Goal: Task Accomplishment & Management: Manage account settings

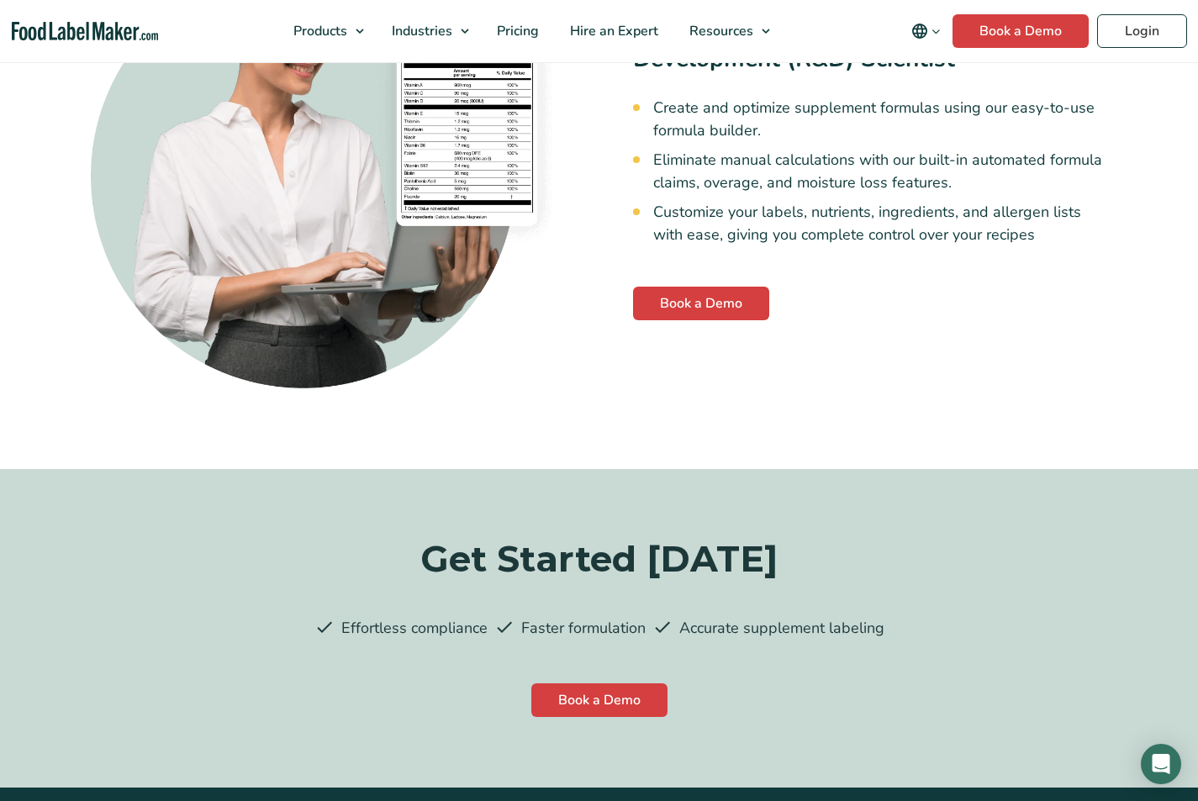
scroll to position [4279, 0]
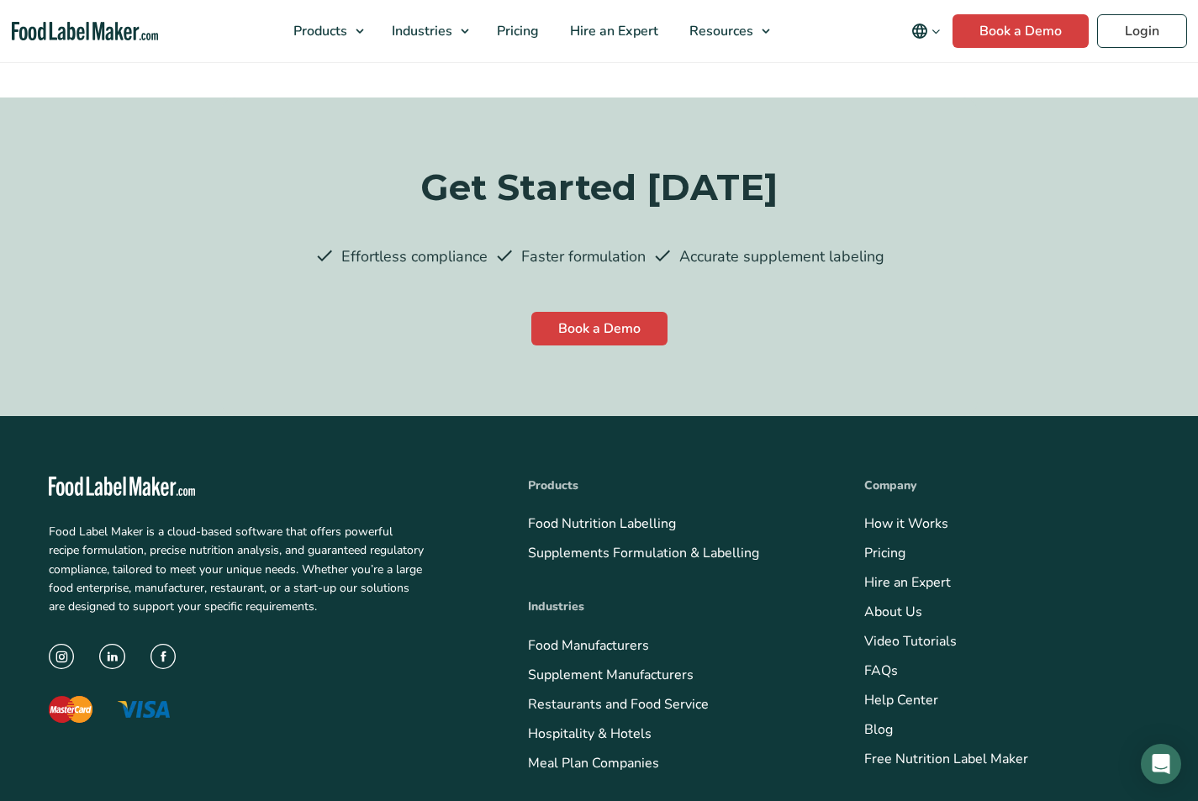
scroll to position [4413, 0]
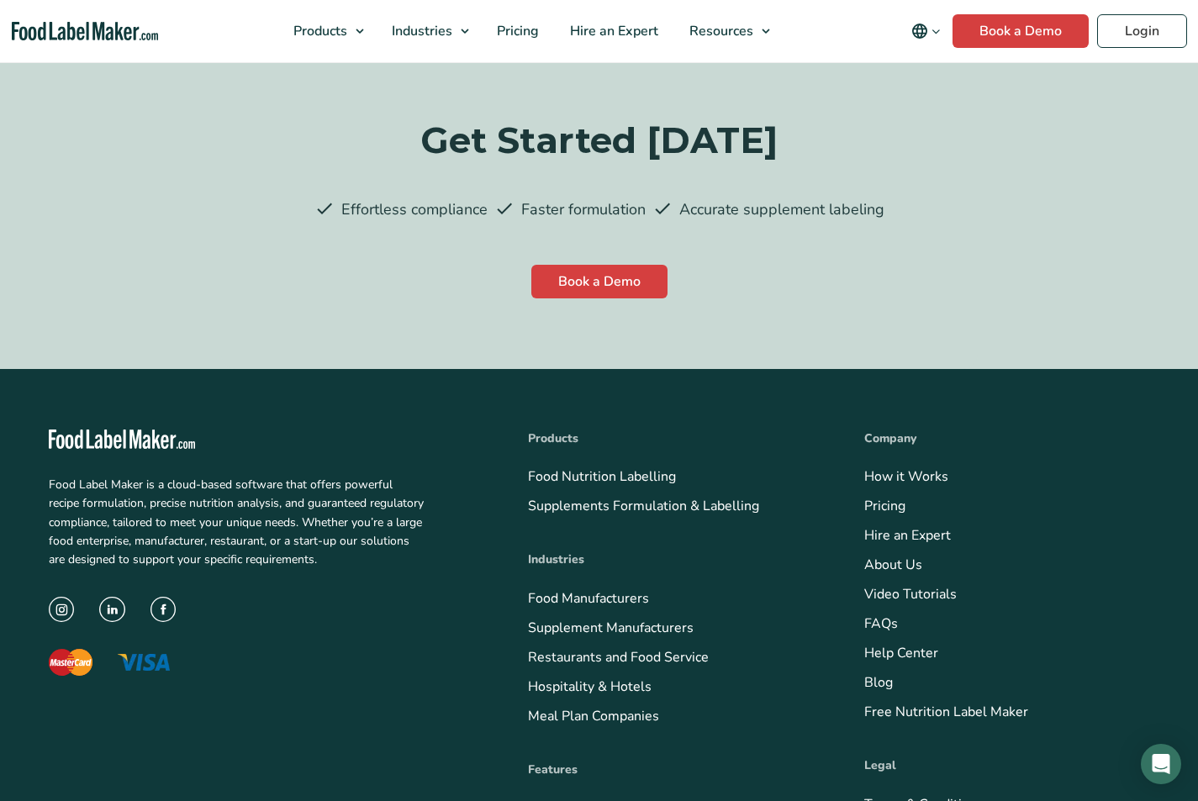
click at [528, 707] on link "Meal Plan Companies" at bounding box center [593, 716] width 131 height 18
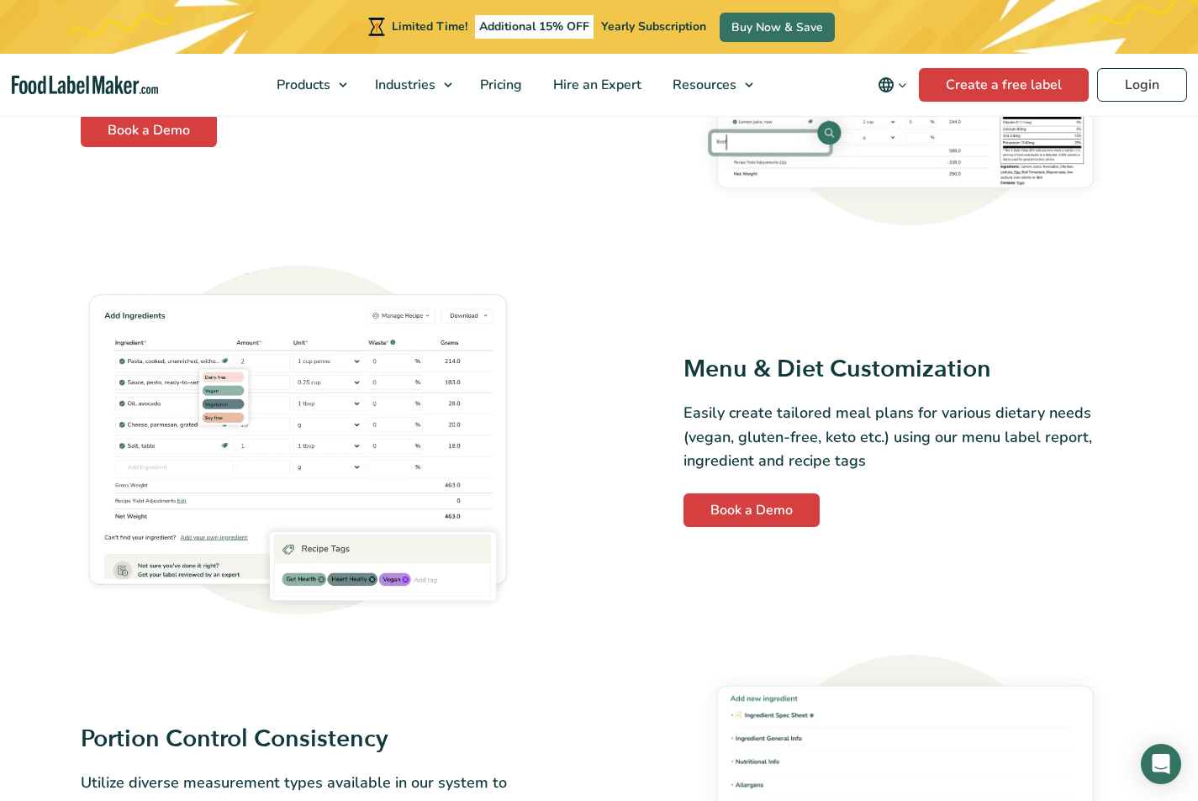
scroll to position [1192, 0]
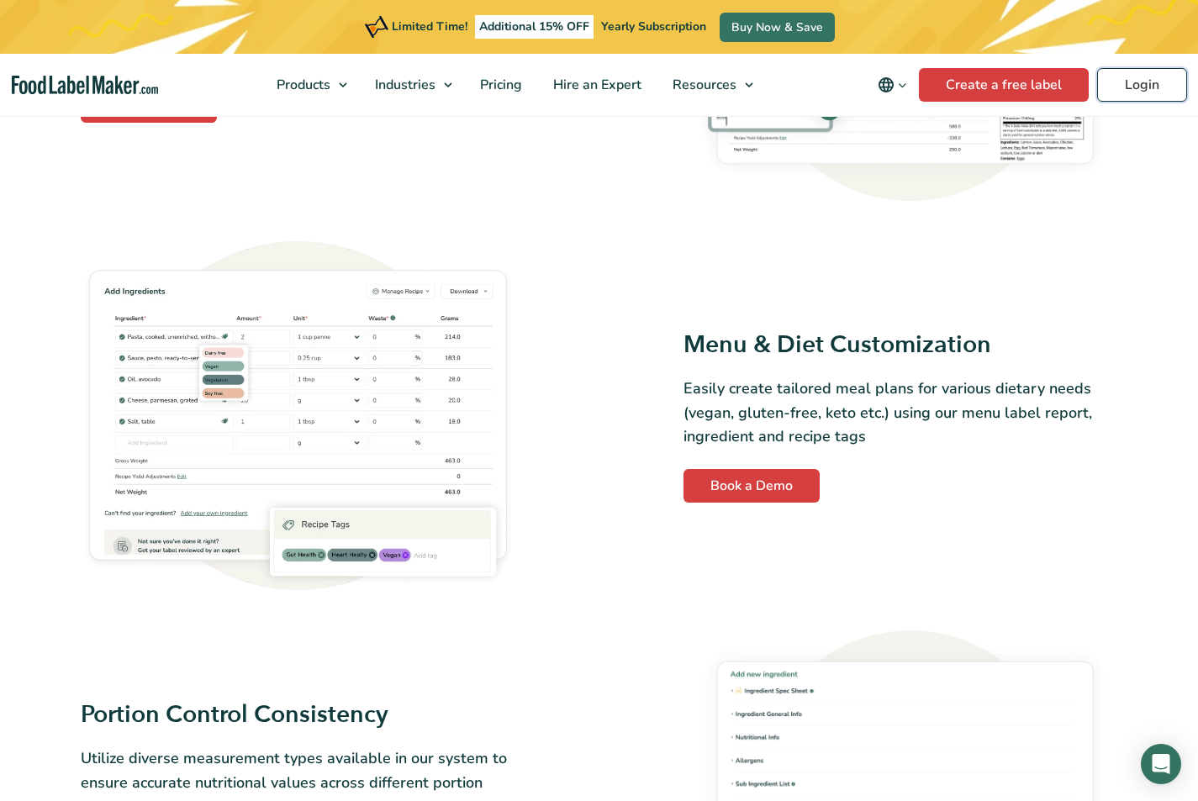
click at [1097, 86] on link "Login" at bounding box center [1142, 85] width 90 height 34
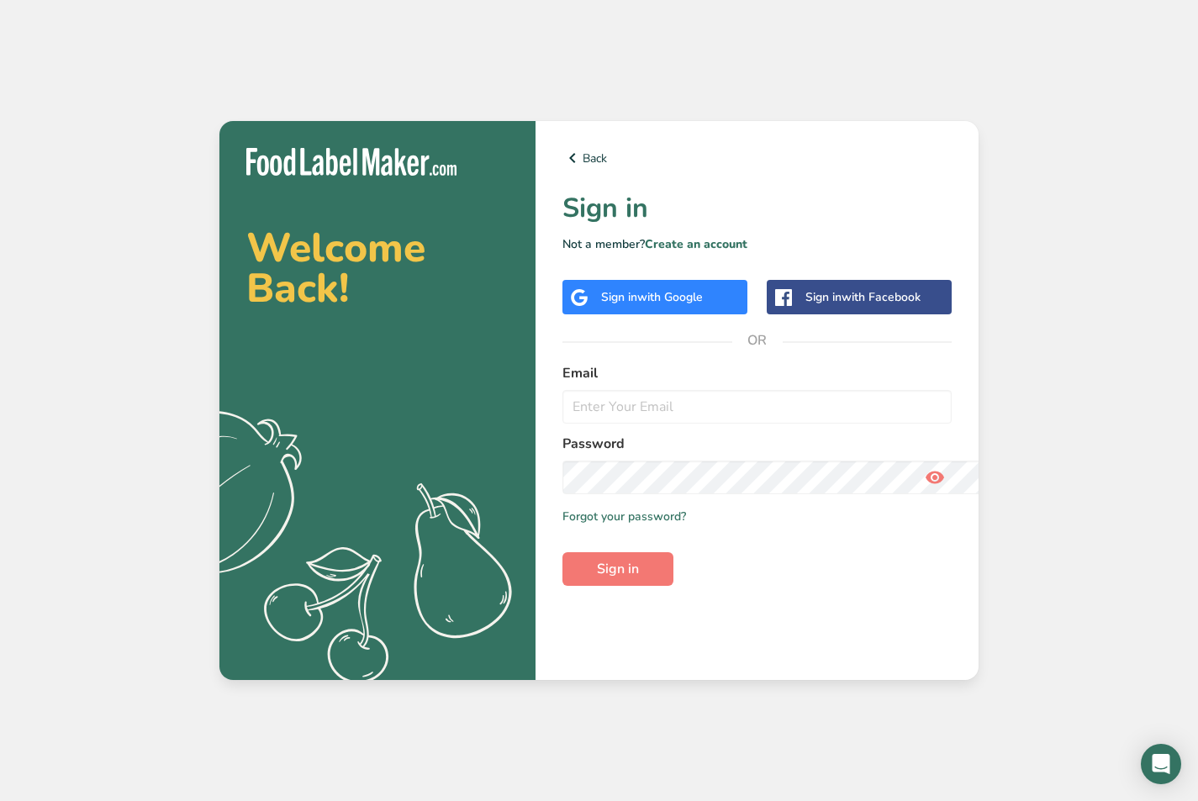
scroll to position [427, 0]
click at [562, 508] on link "Forgot your password?" at bounding box center [624, 517] width 124 height 18
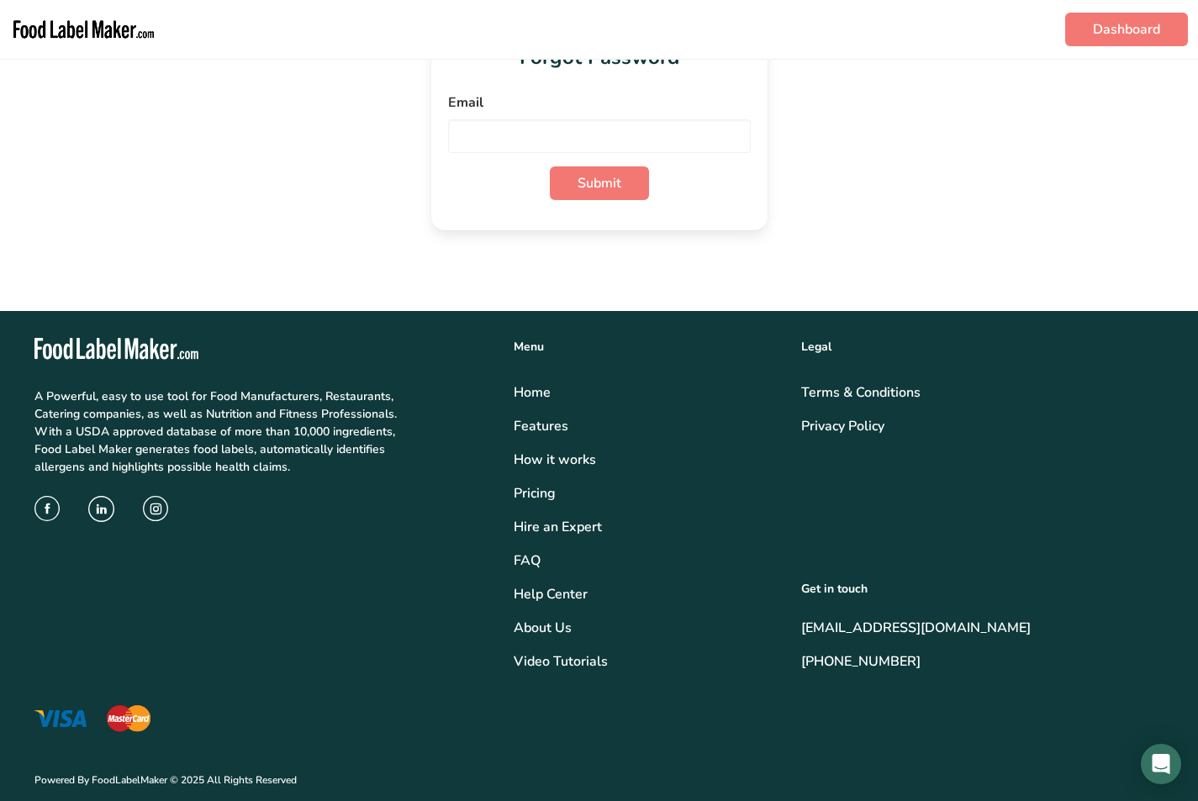
scroll to position [507, 0]
click at [105, 31] on img "main navigation" at bounding box center [83, 29] width 147 height 45
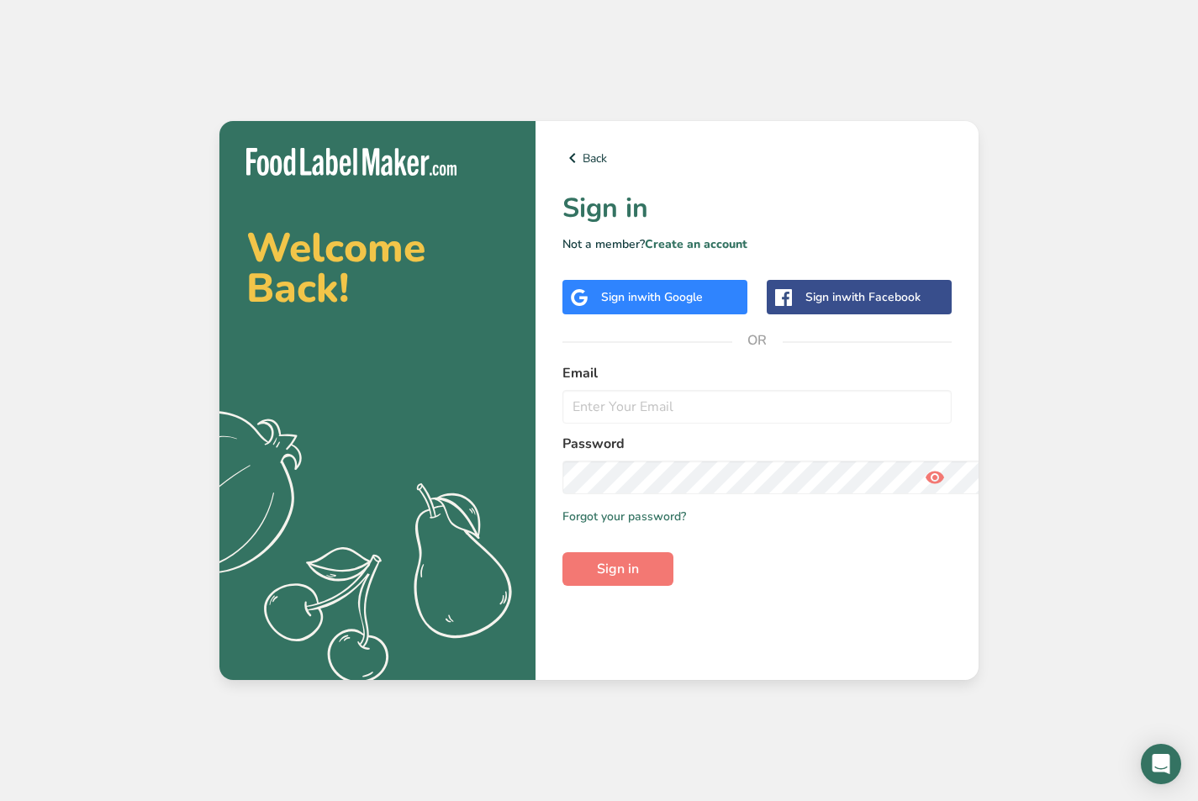
scroll to position [449, 0]
